Goal: Task Accomplishment & Management: Complete application form

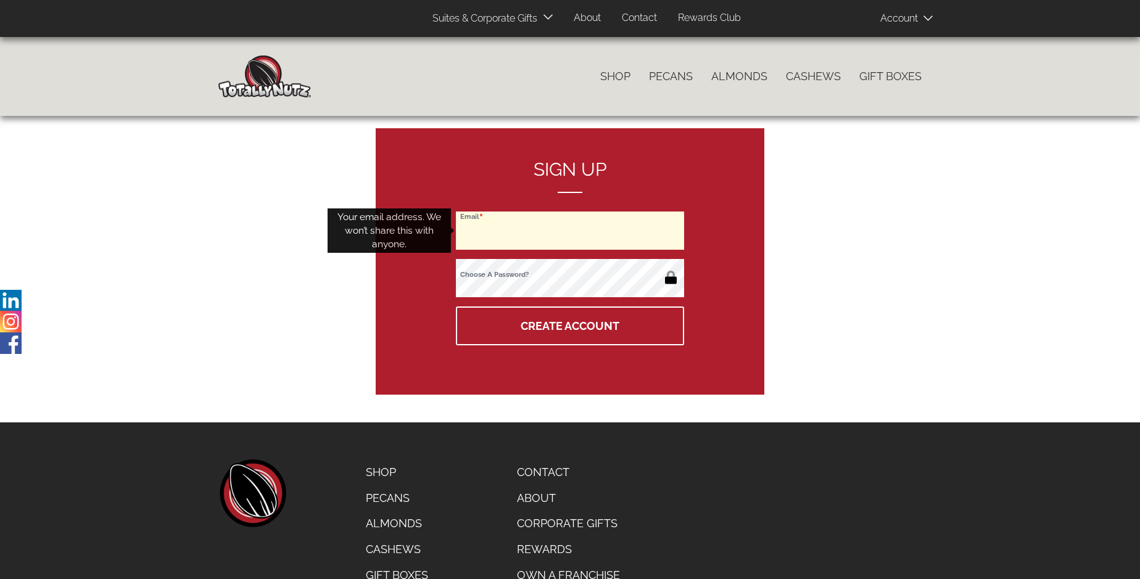
click at [570, 231] on input "Email" at bounding box center [570, 231] width 228 height 38
type input "jd@jdsclubs.com"
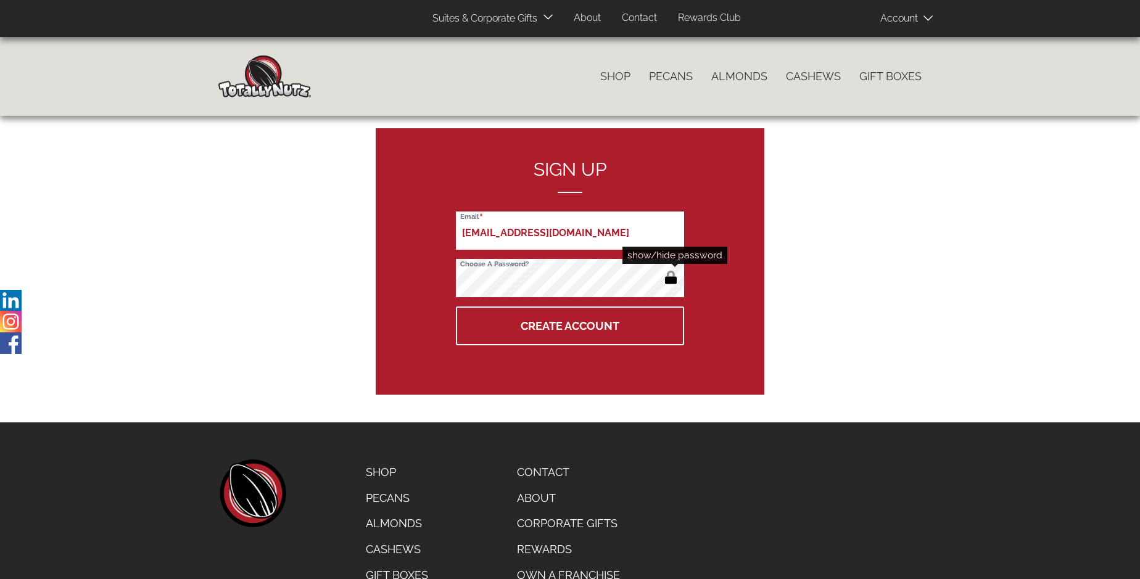
click at [671, 279] on button "button" at bounding box center [671, 279] width 20 height 20
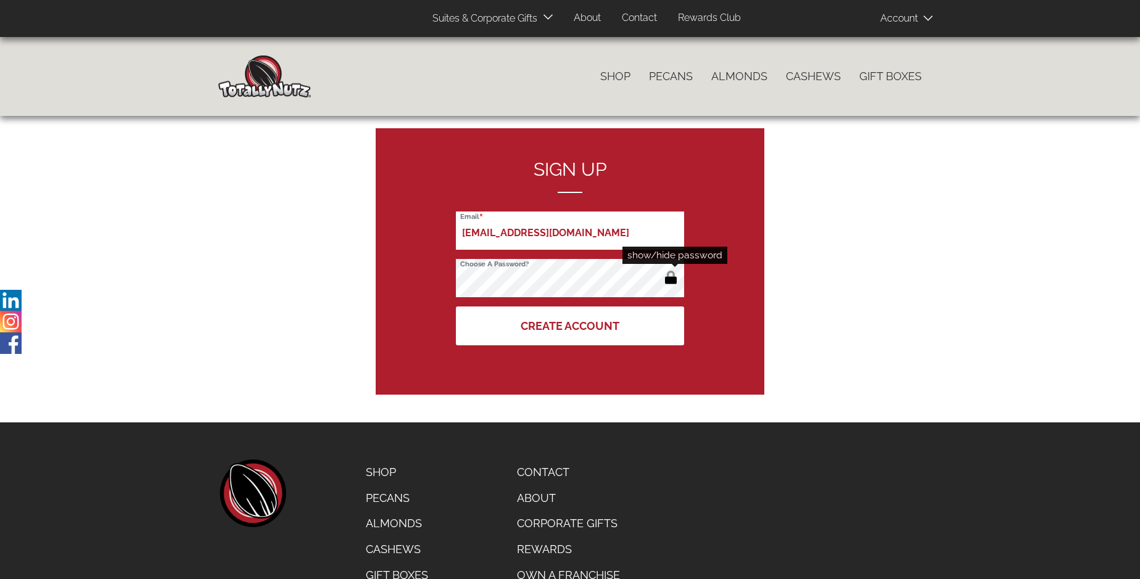
click at [570, 326] on button "Create Account" at bounding box center [570, 326] width 228 height 39
